Goal: Information Seeking & Learning: Learn about a topic

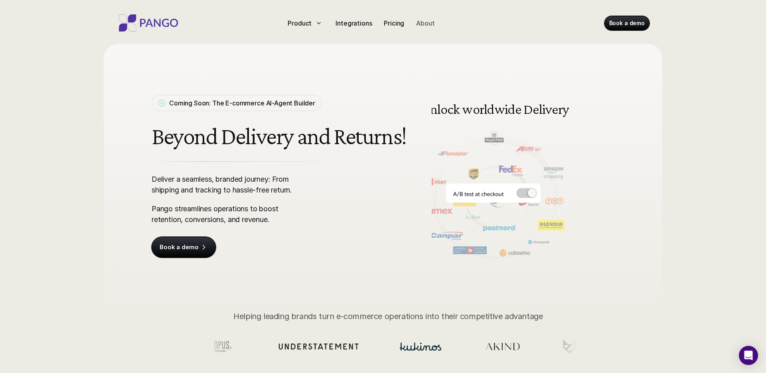
click at [425, 22] on p "About" at bounding box center [425, 23] width 18 height 10
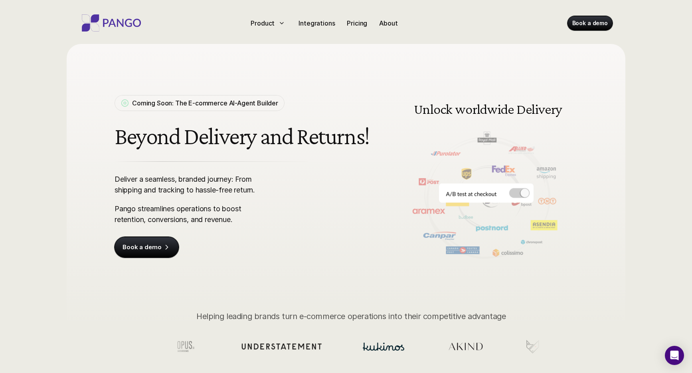
scroll to position [20, 0]
